Goal: Task Accomplishment & Management: Manage account settings

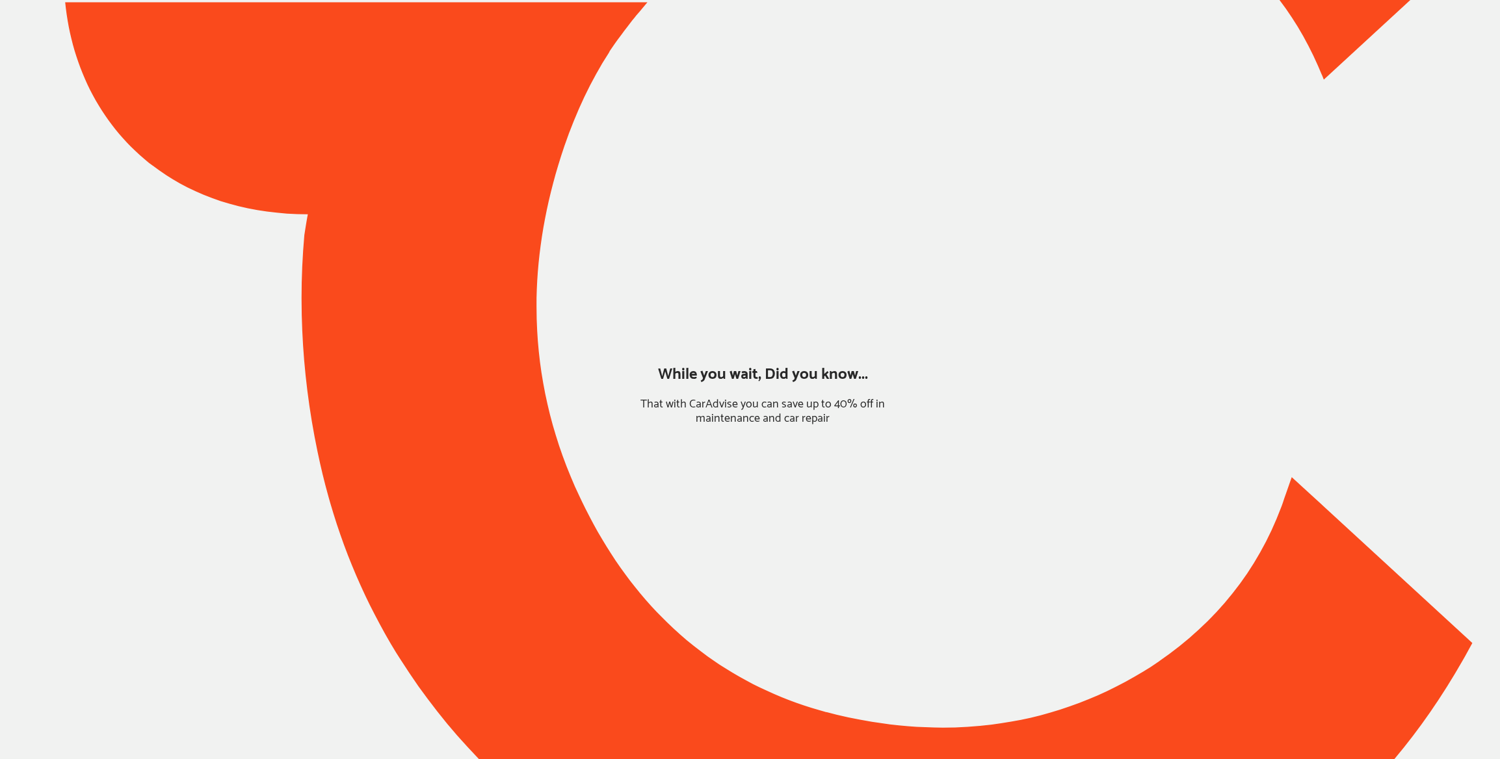
type input "*****"
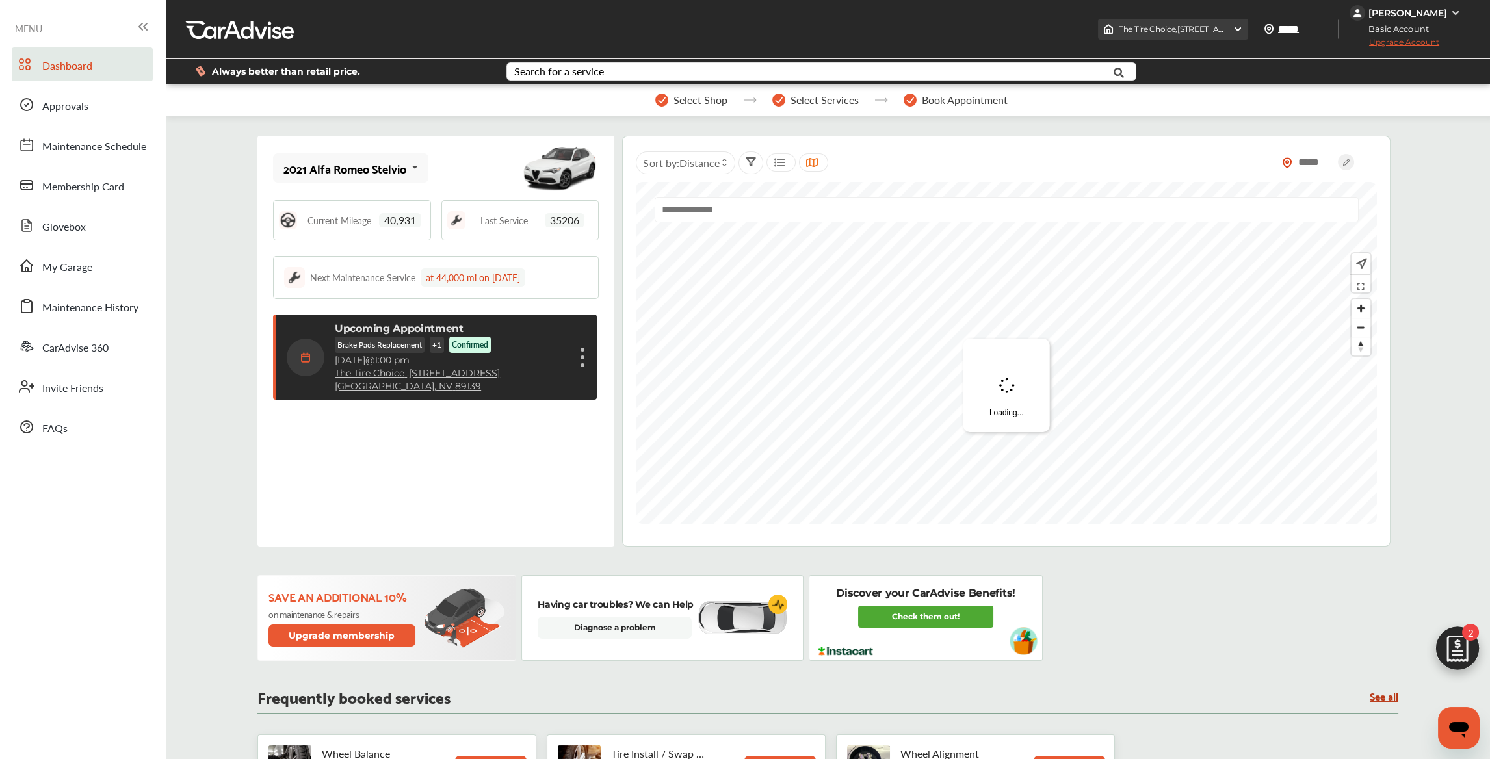
scroll to position [198, 0]
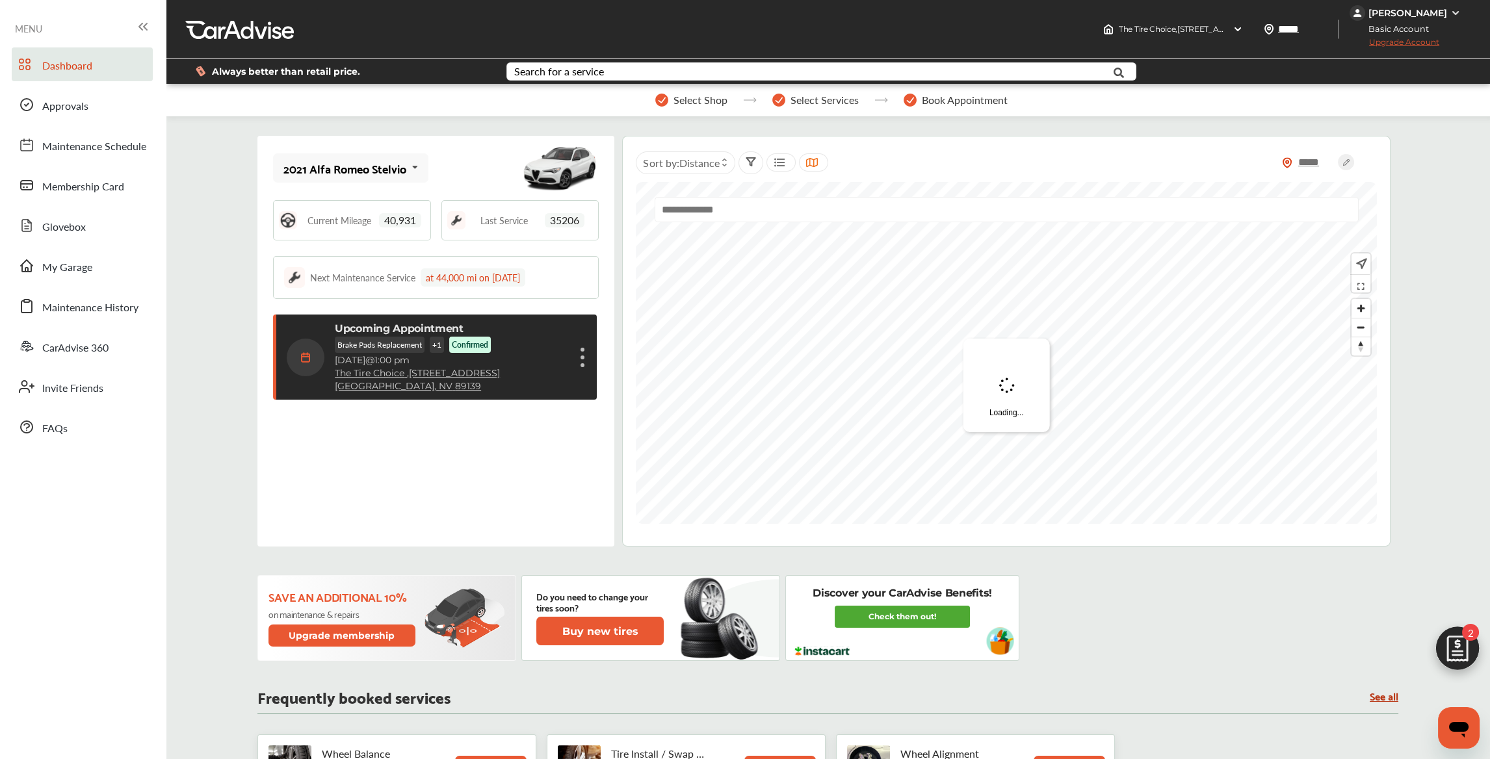
click at [1410, 10] on div "[PERSON_NAME]" at bounding box center [1408, 13] width 79 height 12
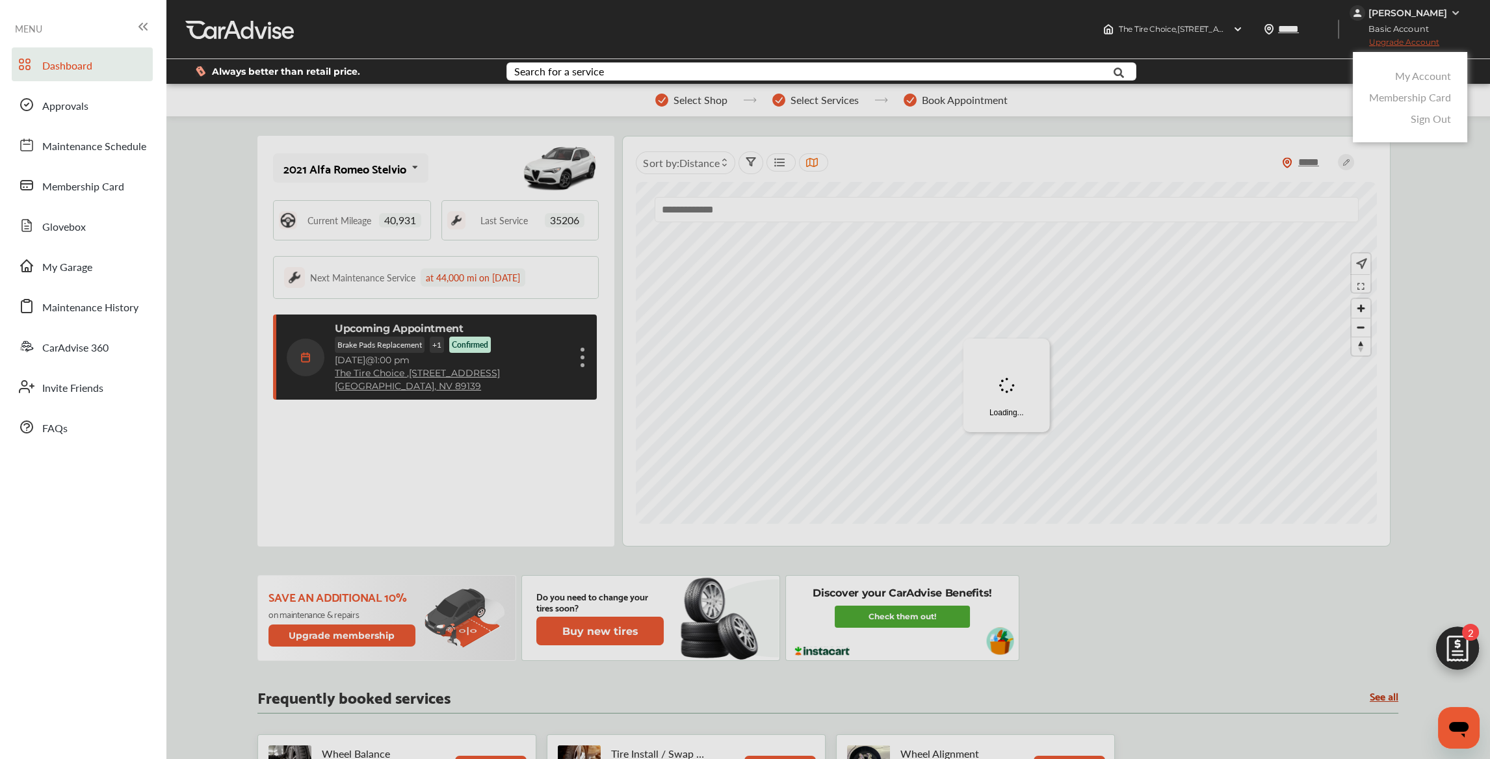
click at [1396, 74] on link "My Account" at bounding box center [1423, 75] width 56 height 15
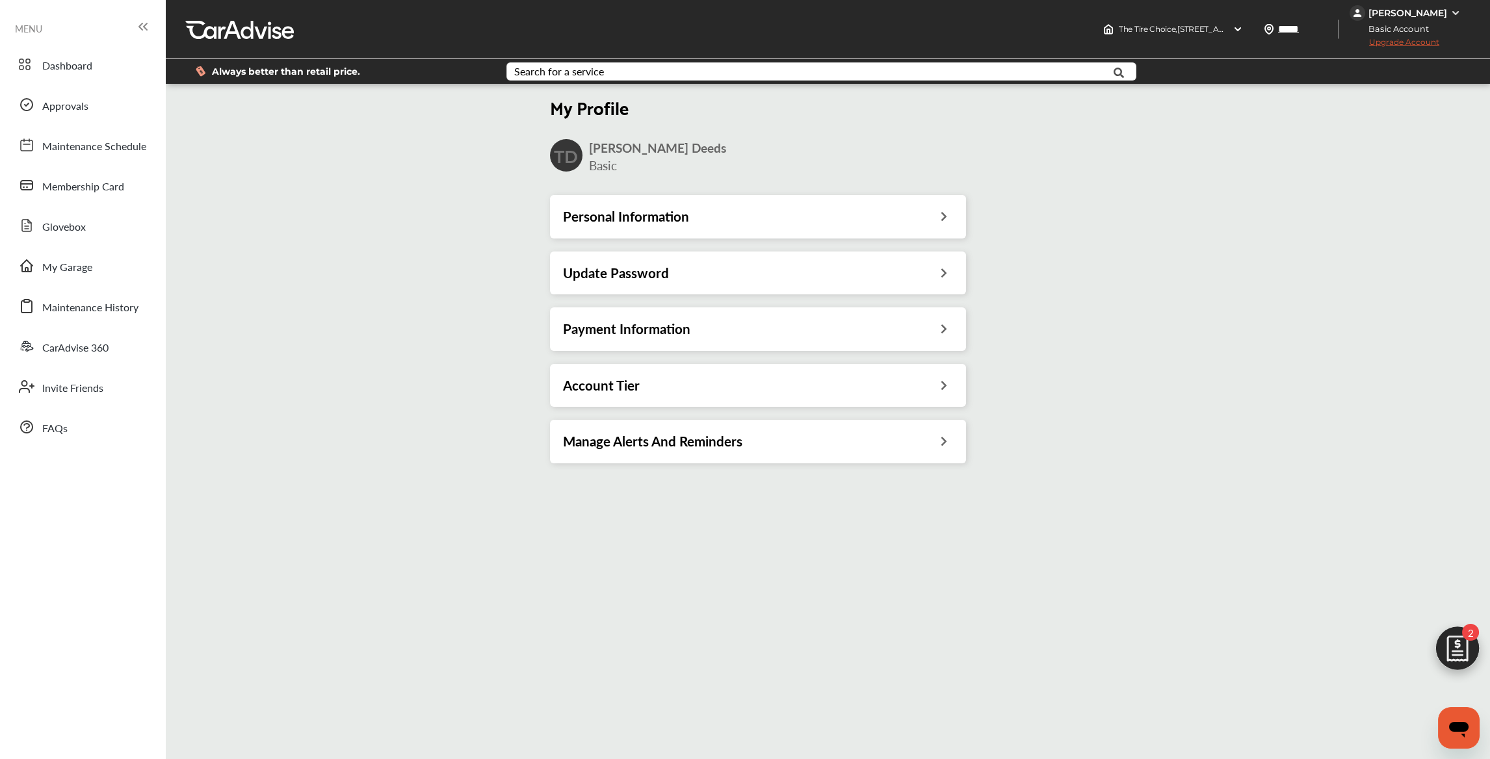
click at [677, 321] on h3 "Payment Information" at bounding box center [626, 329] width 127 height 17
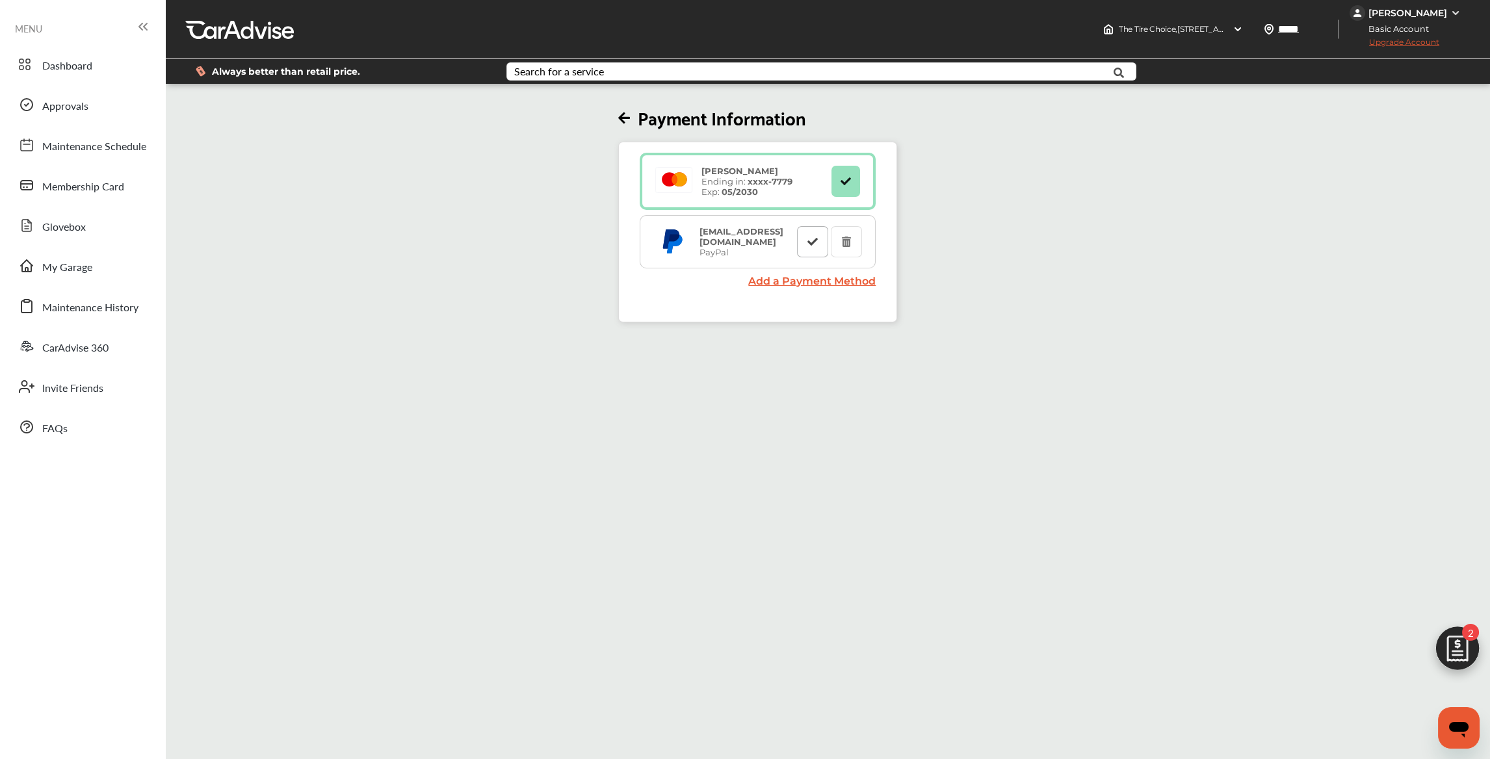
click at [819, 244] on icon at bounding box center [813, 241] width 12 height 9
